Goal: Transaction & Acquisition: Purchase product/service

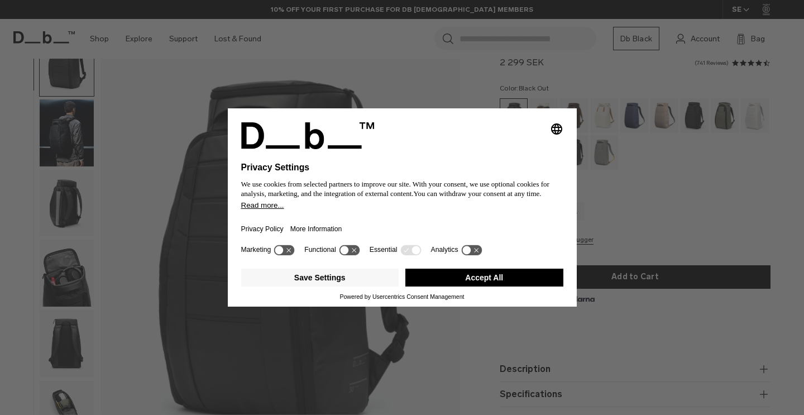
click at [407, 93] on div "Selecting an option will immediately change the language Privacy Settings We us…" at bounding box center [402, 207] width 804 height 415
click at [434, 282] on button "Accept All" at bounding box center [484, 277] width 158 height 18
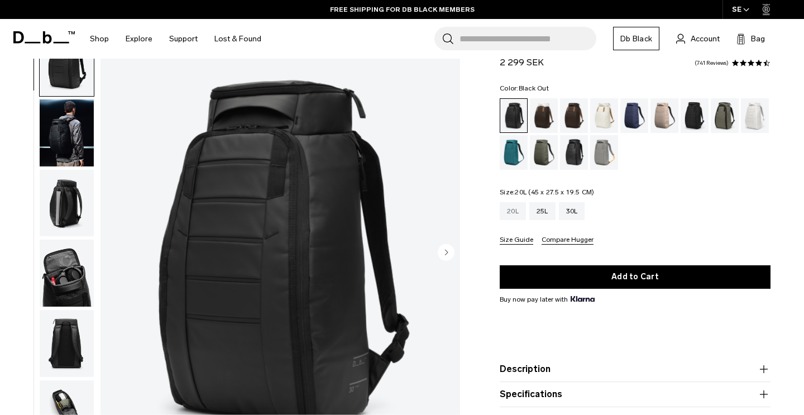
click at [508, 215] on div "20L" at bounding box center [512, 211] width 26 height 18
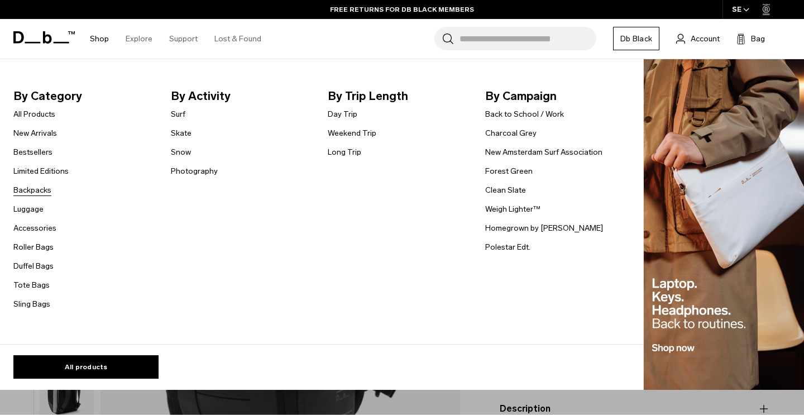
click at [31, 191] on link "Backpacks" at bounding box center [32, 190] width 38 height 12
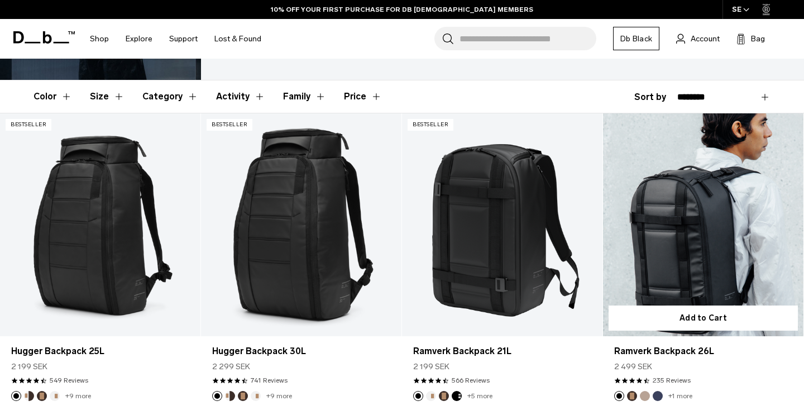
click at [700, 239] on link "Ramverk Backpack 26L" at bounding box center [703, 224] width 200 height 223
